Goal: Task Accomplishment & Management: Manage account settings

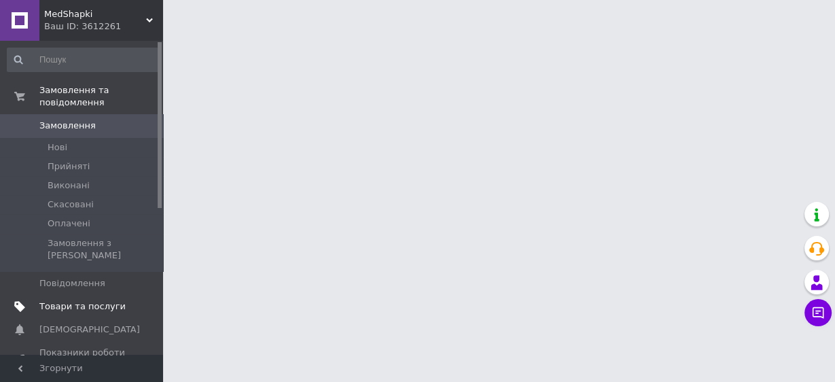
click at [88, 300] on span "Товари та послуги" at bounding box center [82, 306] width 86 height 12
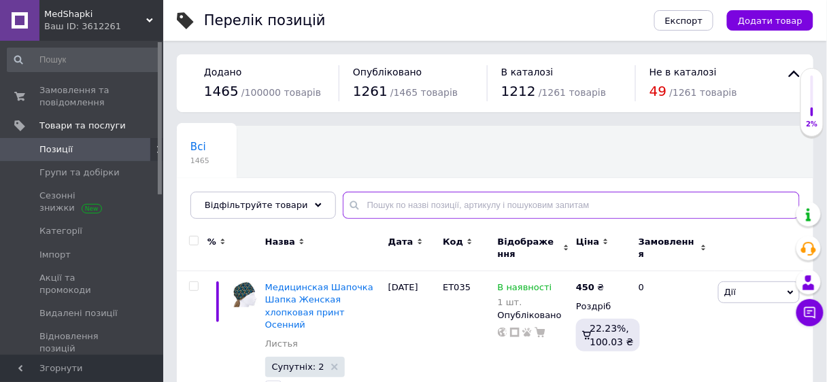
click at [365, 203] on input "text" at bounding box center [571, 205] width 457 height 27
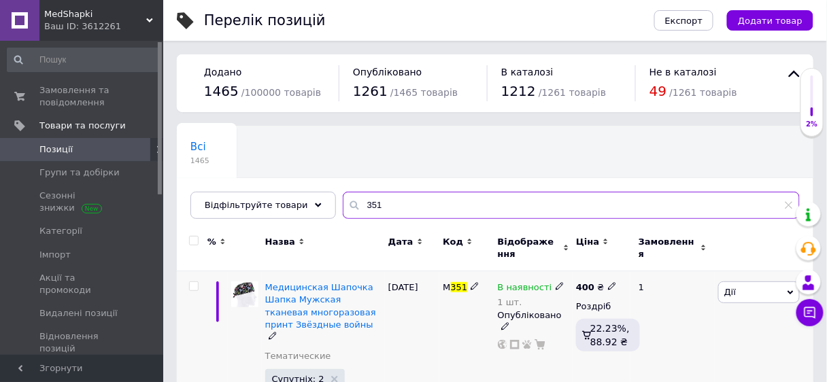
type input "351"
click at [238, 292] on img at bounding box center [244, 294] width 27 height 26
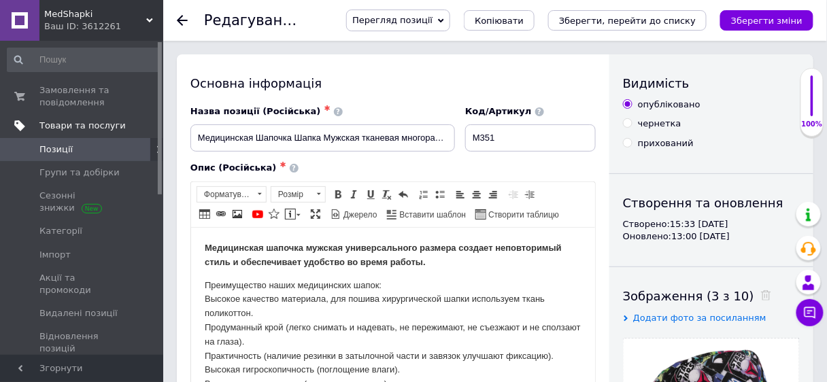
click at [107, 126] on span "Товари та послуги" at bounding box center [82, 126] width 86 height 12
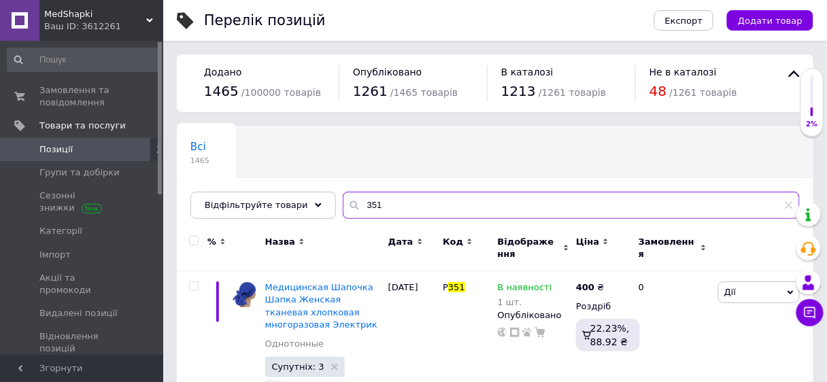
click at [372, 204] on input "351" at bounding box center [571, 205] width 457 height 27
type input "3"
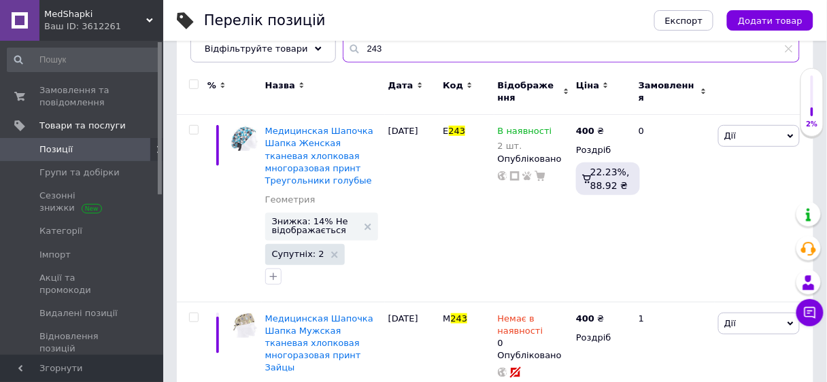
scroll to position [163, 0]
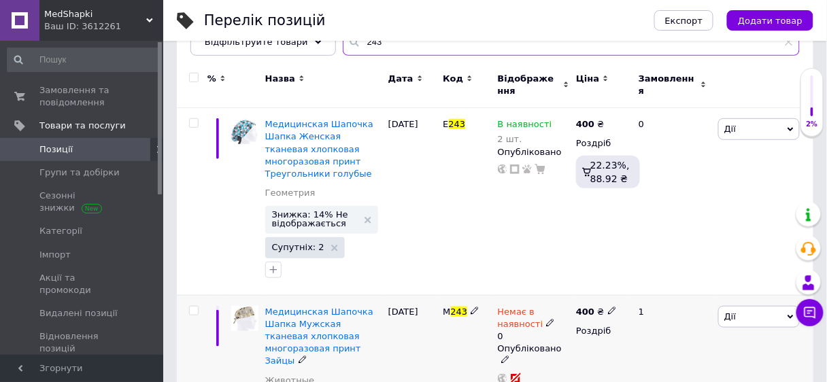
type input "243"
click at [514, 318] on span "Немає в наявності" at bounding box center [521, 320] width 46 height 27
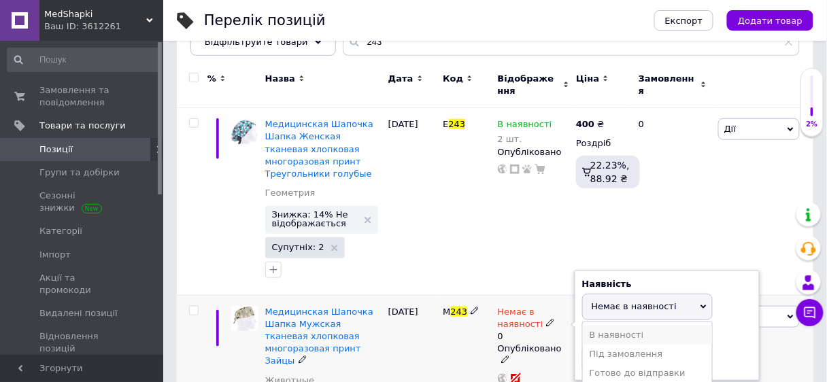
click at [605, 332] on li "В наявності" at bounding box center [647, 335] width 129 height 19
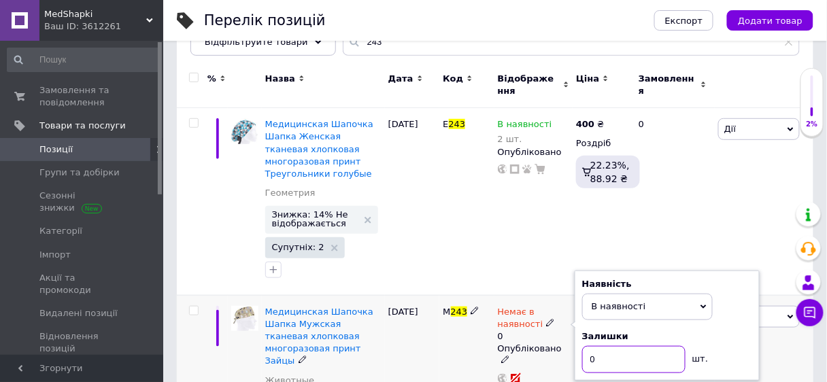
click at [595, 362] on input "0" at bounding box center [633, 359] width 103 height 27
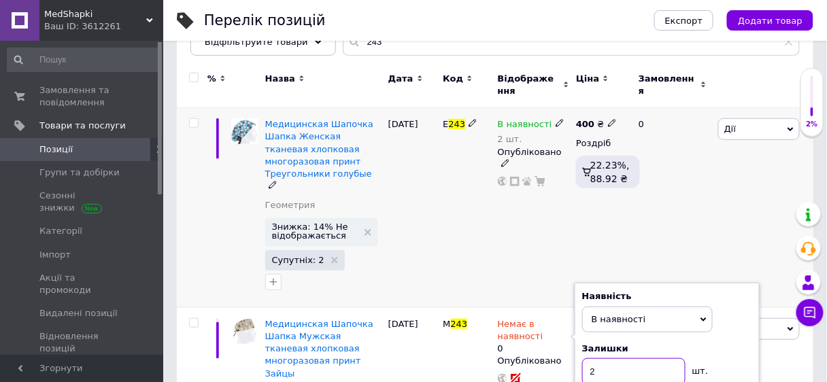
type input "2"
click at [487, 241] on div "E 243" at bounding box center [466, 208] width 54 height 200
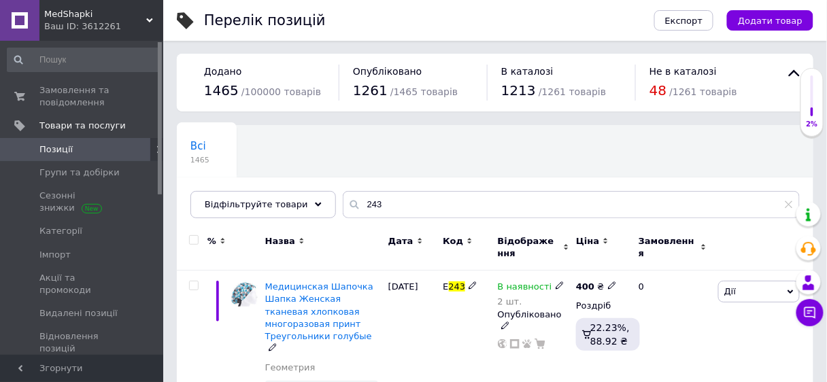
scroll to position [0, 0]
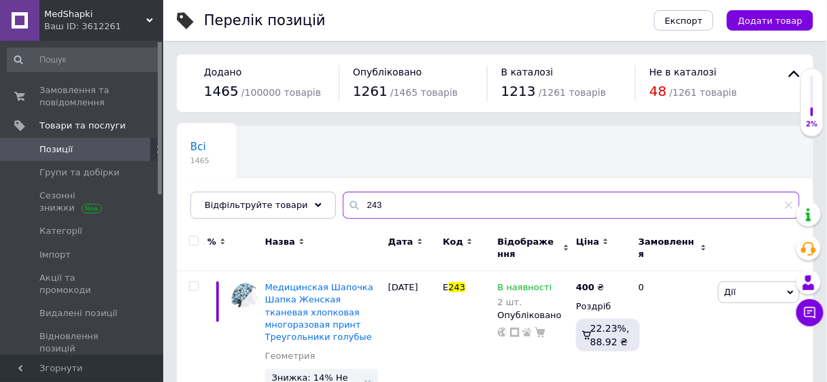
click at [374, 203] on input "243" at bounding box center [571, 205] width 457 height 27
type input "2"
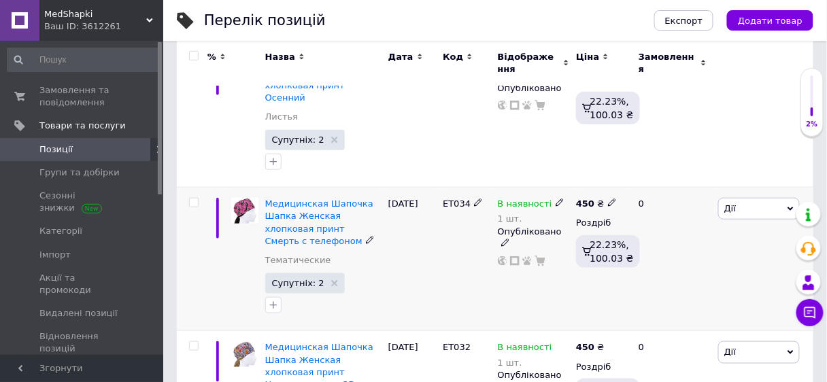
scroll to position [326, 0]
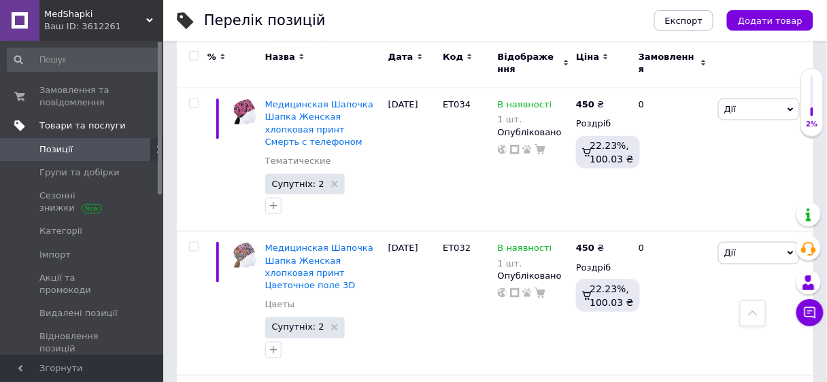
type input "341"
click at [94, 128] on span "Товари та послуги" at bounding box center [82, 126] width 86 height 12
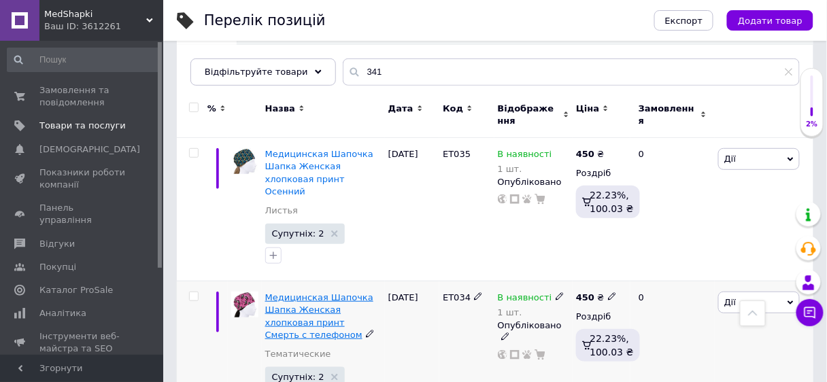
scroll to position [109, 0]
